Goal: Navigation & Orientation: Find specific page/section

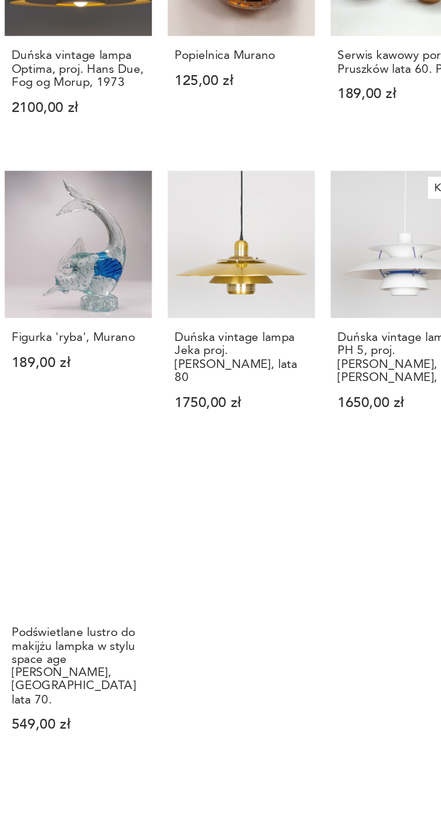
scroll to position [346, 0]
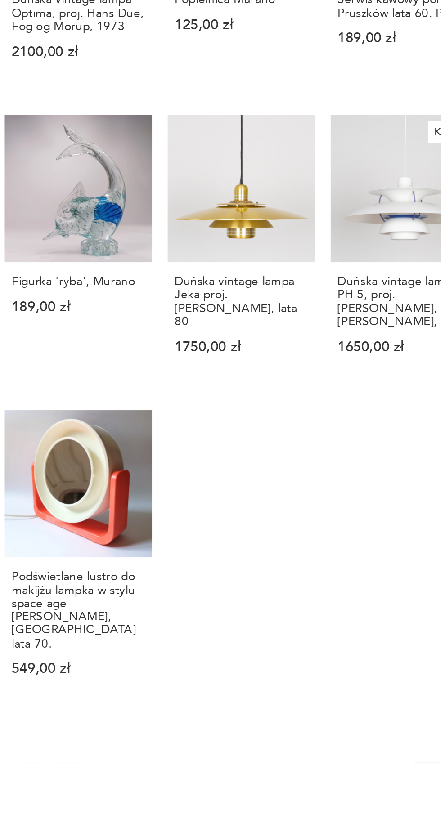
click at [223, 824] on button "2" at bounding box center [228, 831] width 14 height 14
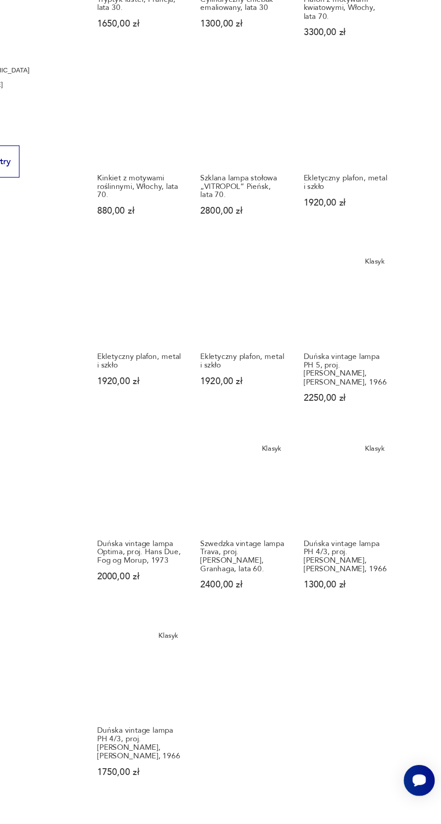
scroll to position [336, 0]
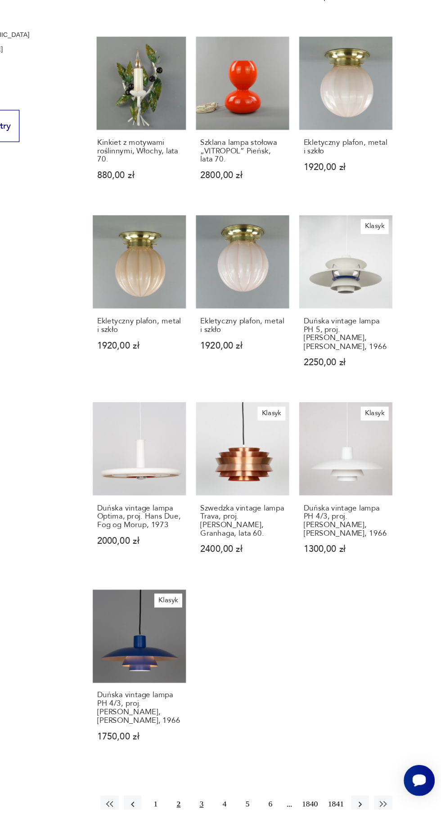
click at [242, 816] on button "3" at bounding box center [246, 820] width 14 height 14
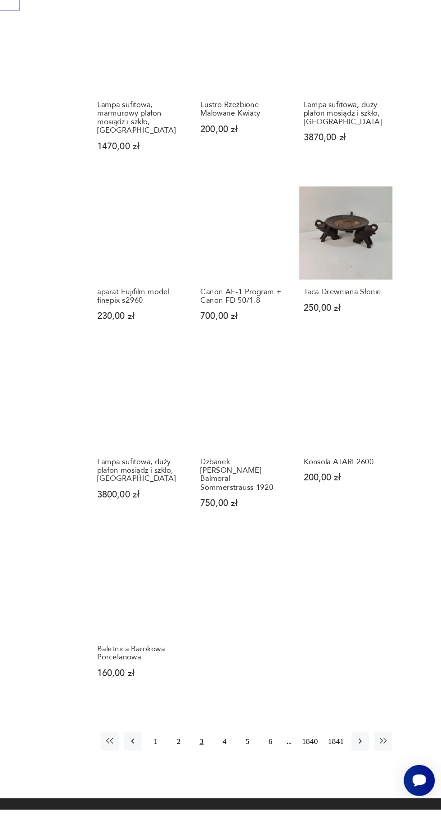
scroll to position [442, 0]
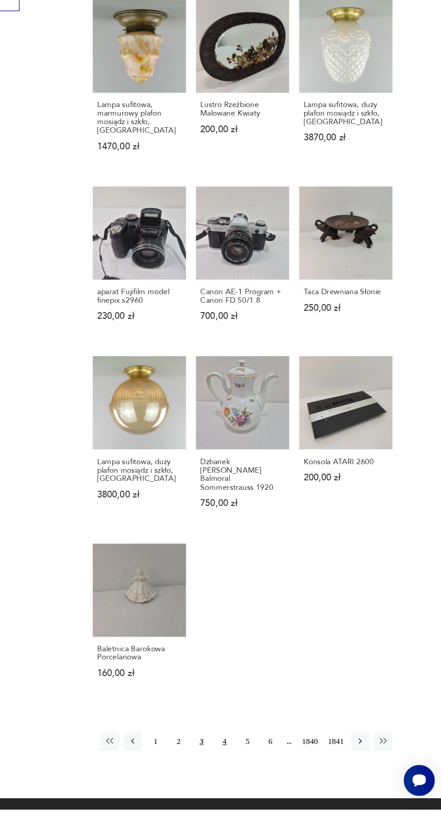
click at [262, 762] on button "4" at bounding box center [265, 769] width 14 height 14
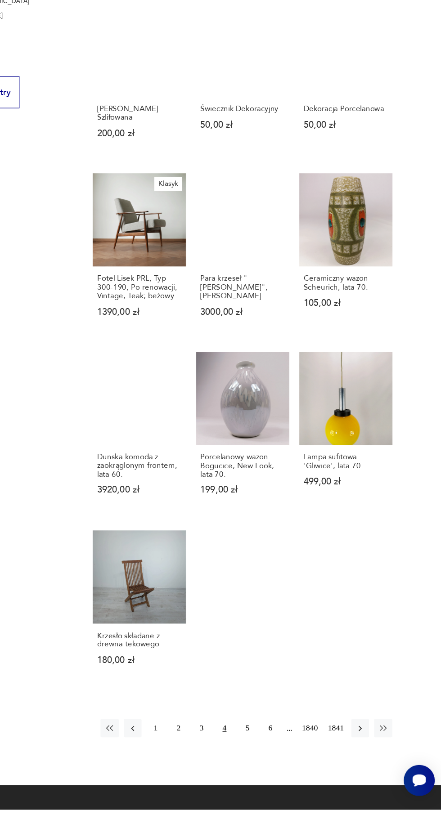
scroll to position [365, 0]
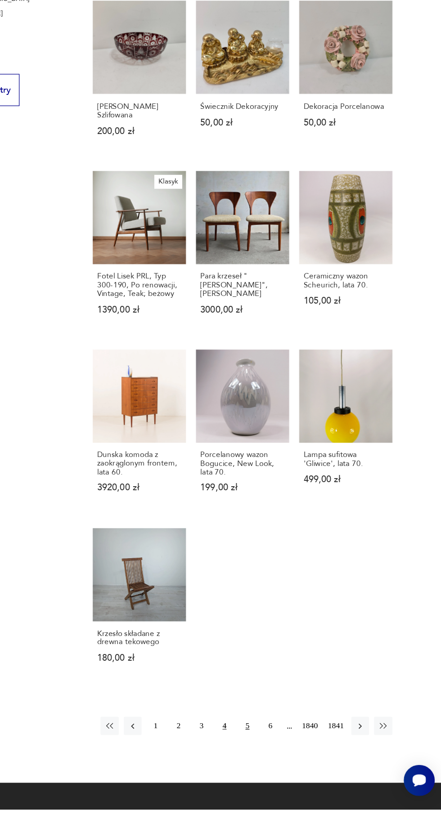
click at [279, 749] on button "5" at bounding box center [284, 756] width 14 height 14
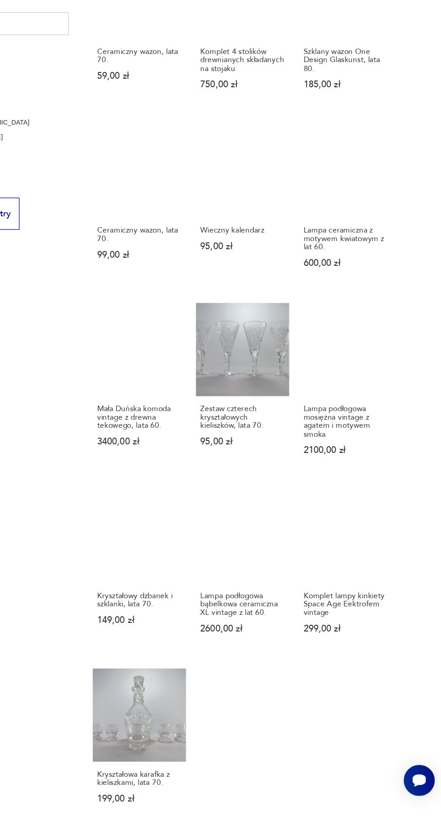
scroll to position [276, 0]
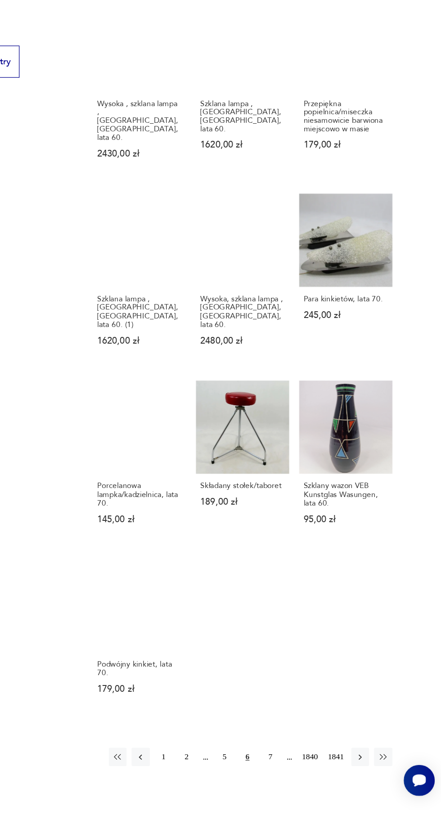
scroll to position [406, 0]
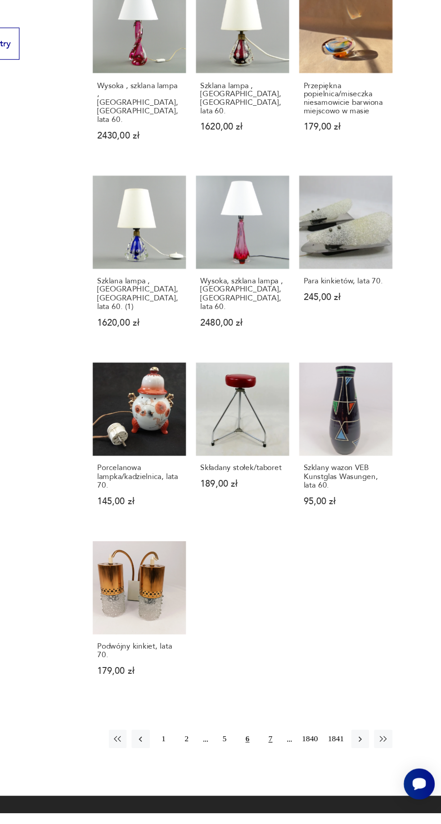
click at [299, 757] on button "7" at bounding box center [302, 764] width 14 height 14
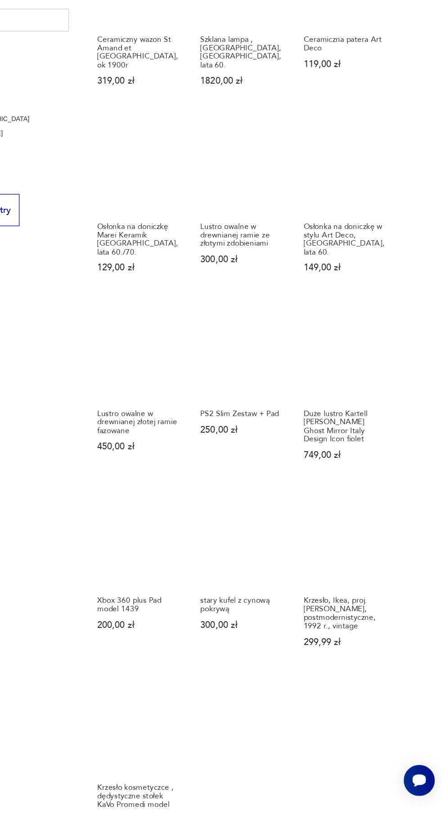
scroll to position [276, 0]
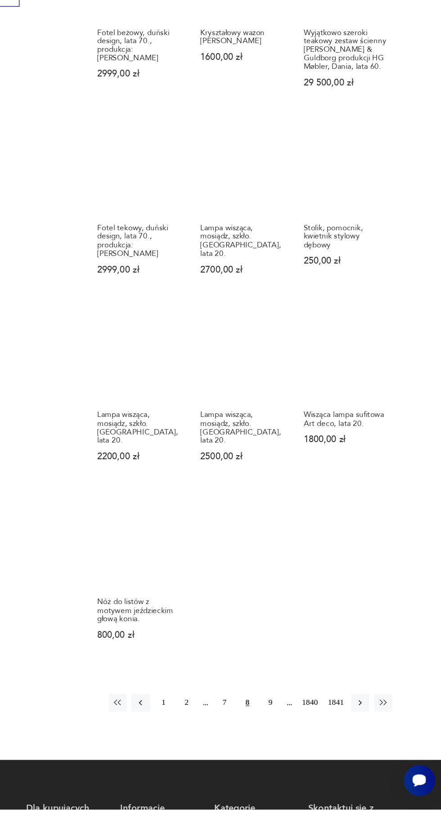
scroll to position [446, 0]
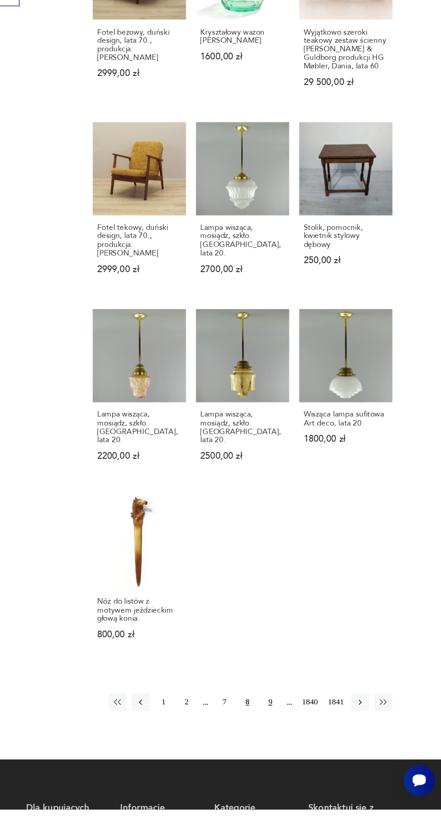
click at [299, 730] on button "9" at bounding box center [302, 737] width 14 height 14
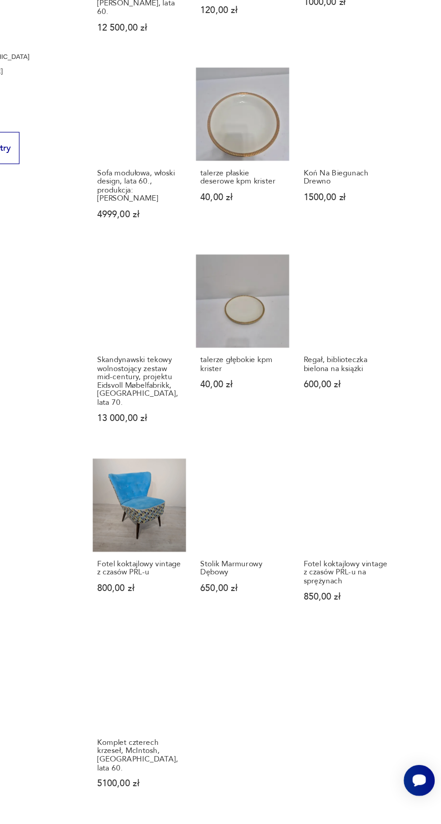
scroll to position [320, 0]
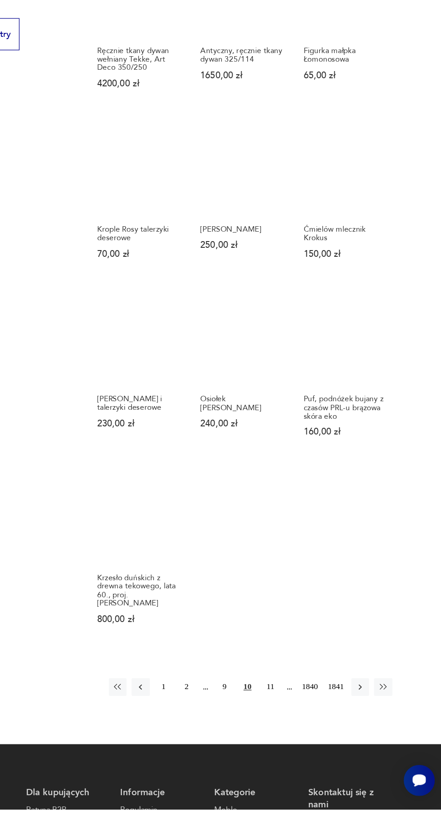
scroll to position [411, 0]
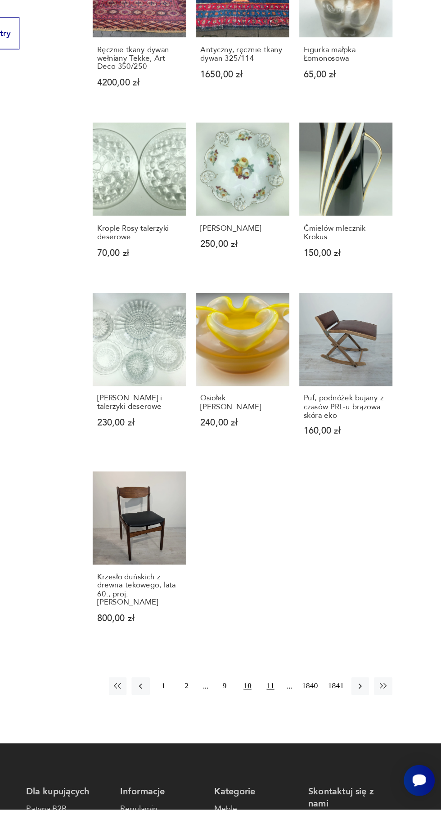
click at [299, 717] on button "11" at bounding box center [302, 724] width 14 height 14
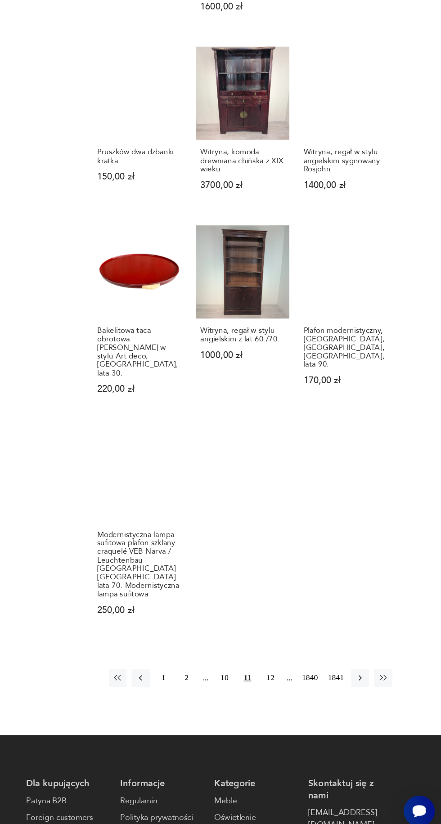
scroll to position [511, 0]
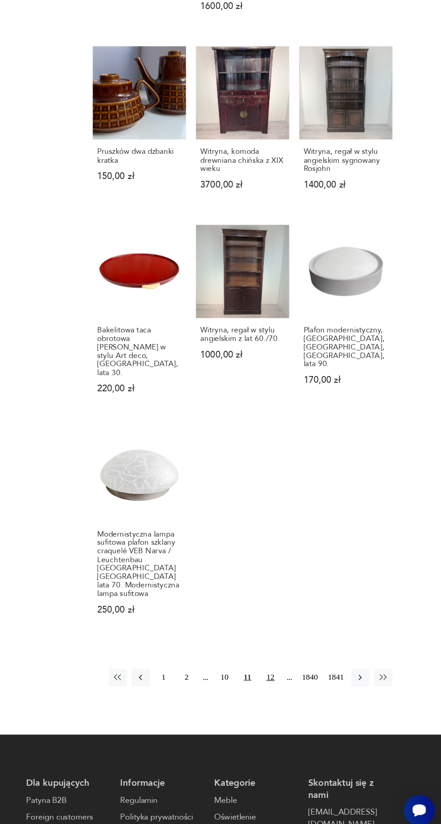
click at [301, 686] on button "12" at bounding box center [302, 693] width 14 height 14
